Goal: Information Seeking & Learning: Learn about a topic

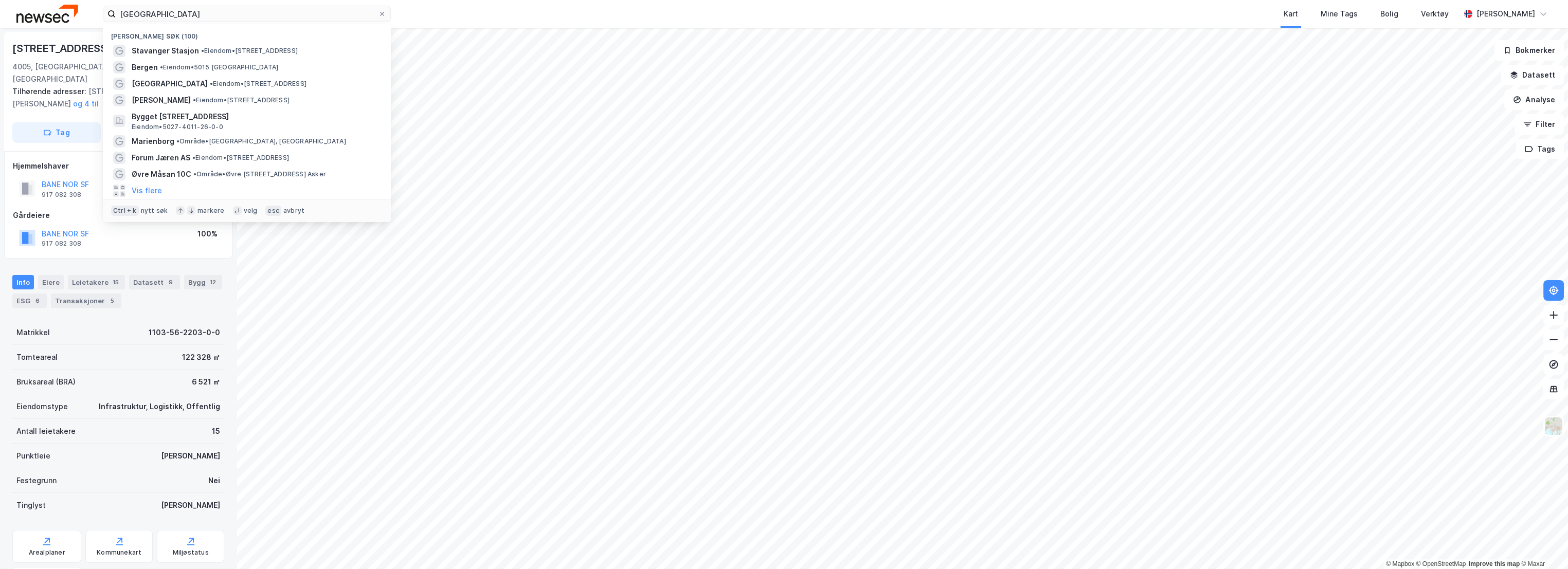
scroll to position [1, 0]
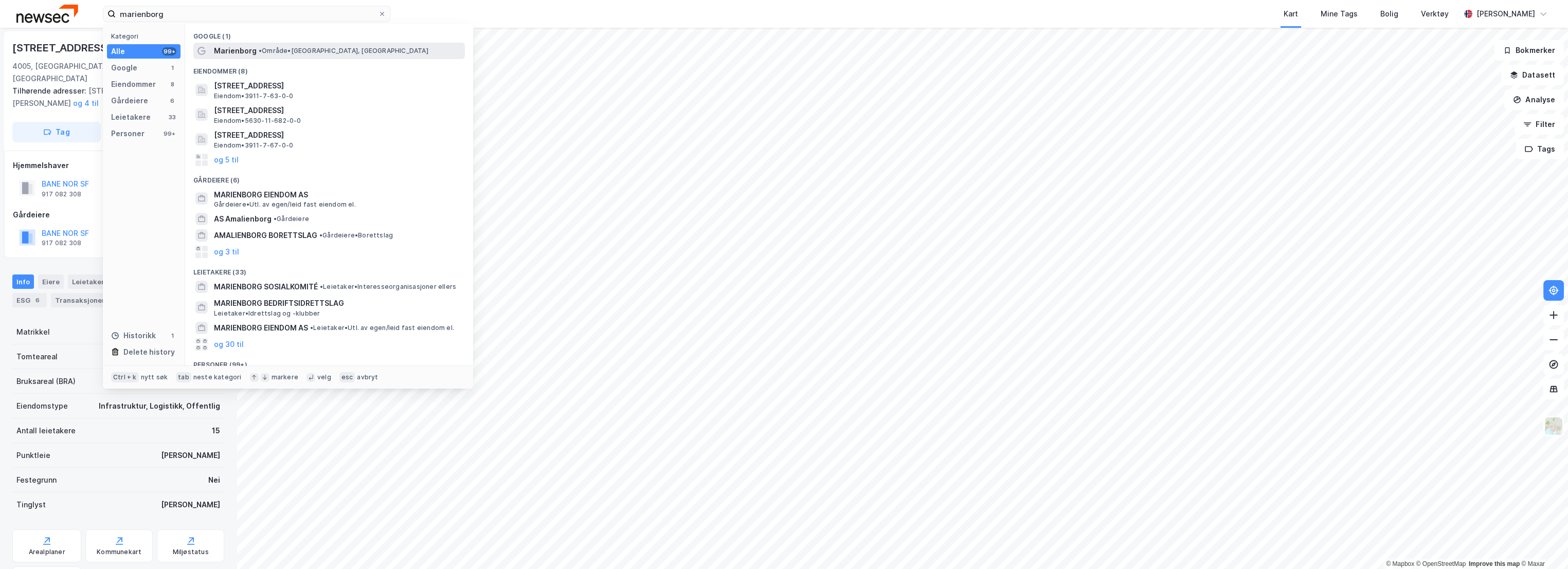
type input "marienborg"
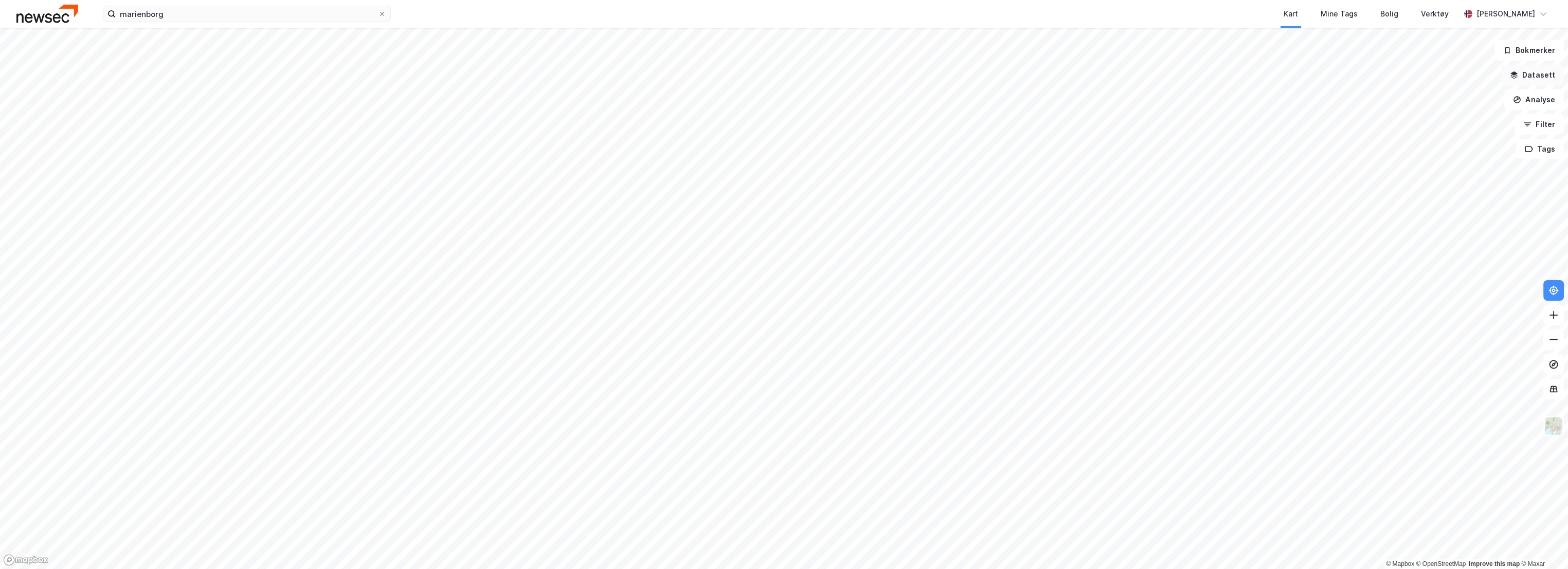
click at [1537, 74] on button "Datasett" at bounding box center [1532, 75] width 63 height 21
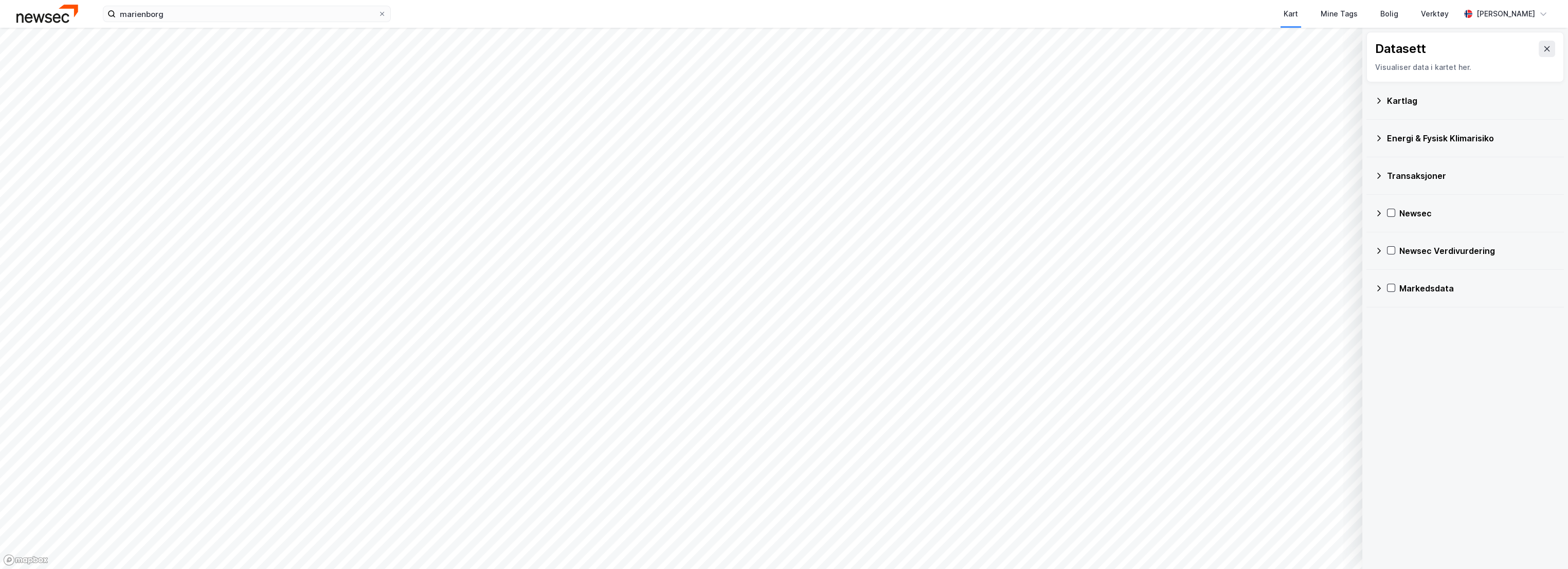
click at [1386, 96] on div "Kartlag" at bounding box center [1465, 100] width 181 height 25
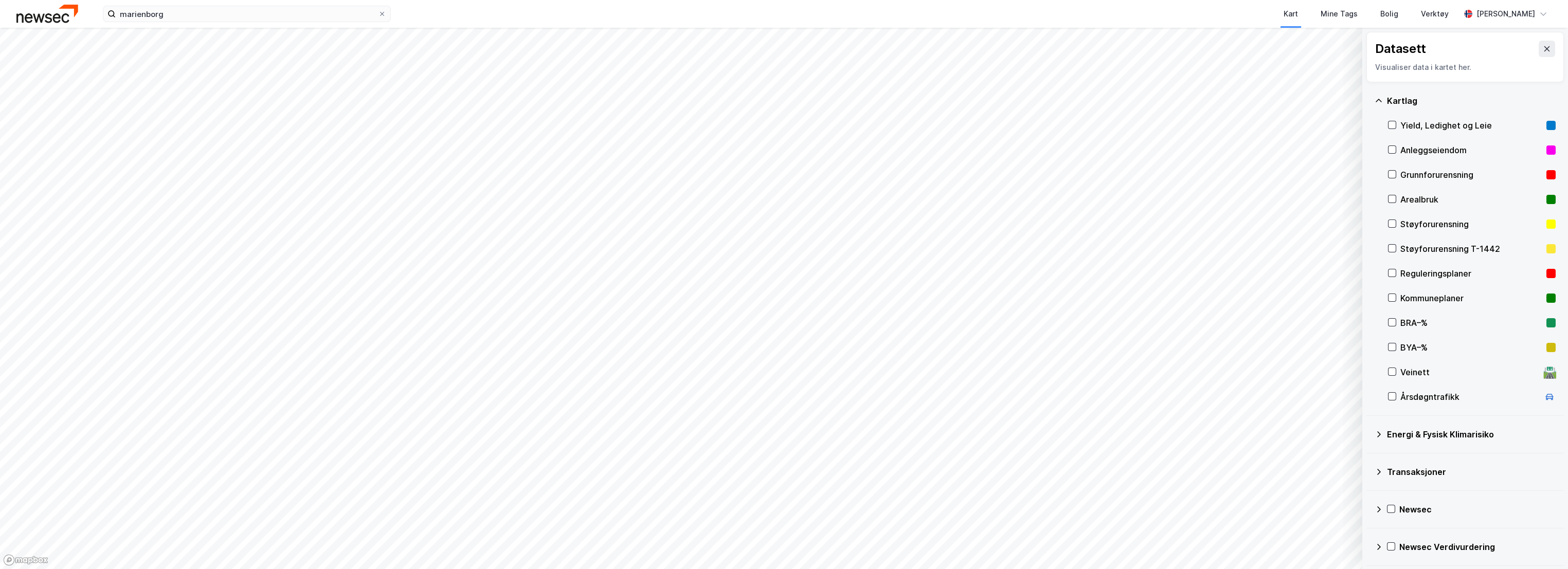
click at [1398, 128] on div "Yield, Ledighet og Leie" at bounding box center [1471, 125] width 167 height 25
click at [1416, 128] on div "Yield, Ledighet og Leie" at bounding box center [1471, 125] width 142 height 12
click at [1544, 49] on icon at bounding box center [1547, 49] width 5 height 5
